Goal: Task Accomplishment & Management: Complete application form

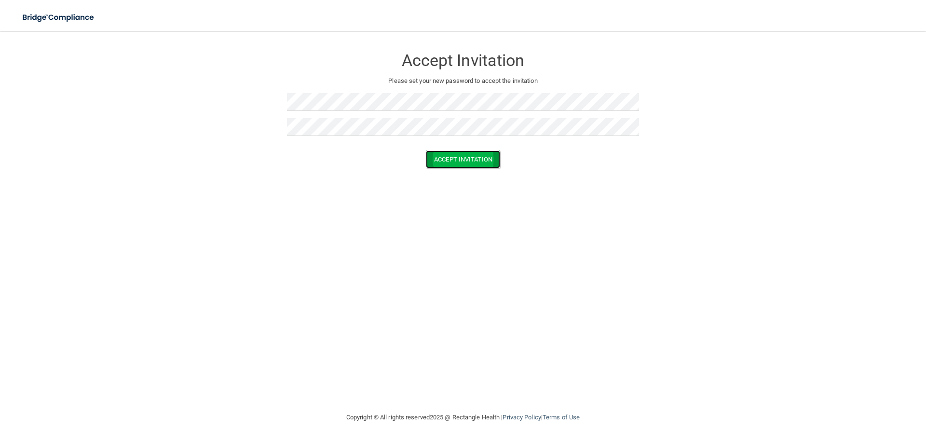
click at [463, 161] on button "Accept Invitation" at bounding box center [463, 159] width 74 height 18
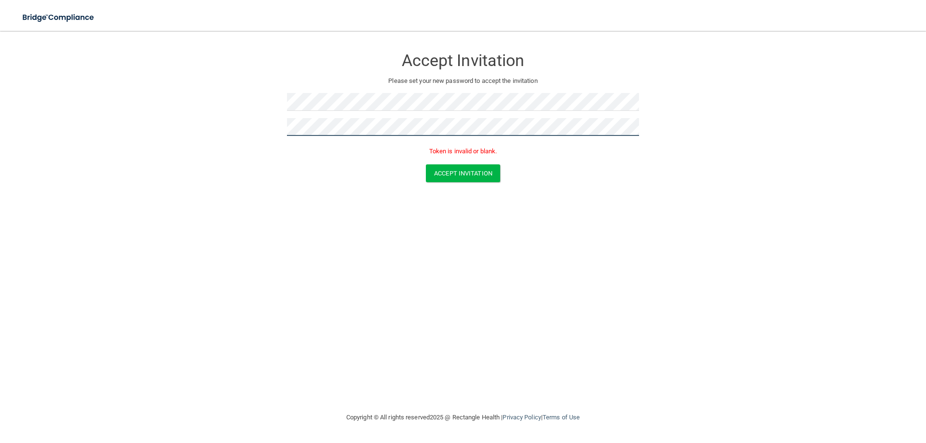
click at [153, 135] on form "Accept Invitation Please set your new password to accept the invitation Token i…" at bounding box center [462, 117] width 887 height 153
click at [599, 241] on div "Accept Invitation Please set your new password to accept the invitation Token i…" at bounding box center [462, 222] width 887 height 362
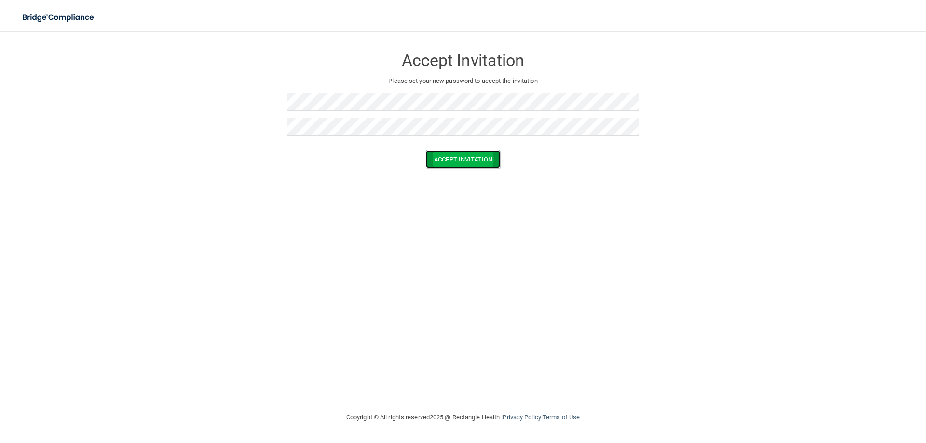
click at [450, 161] on button "Accept Invitation" at bounding box center [463, 159] width 74 height 18
